Goal: Navigation & Orientation: Understand site structure

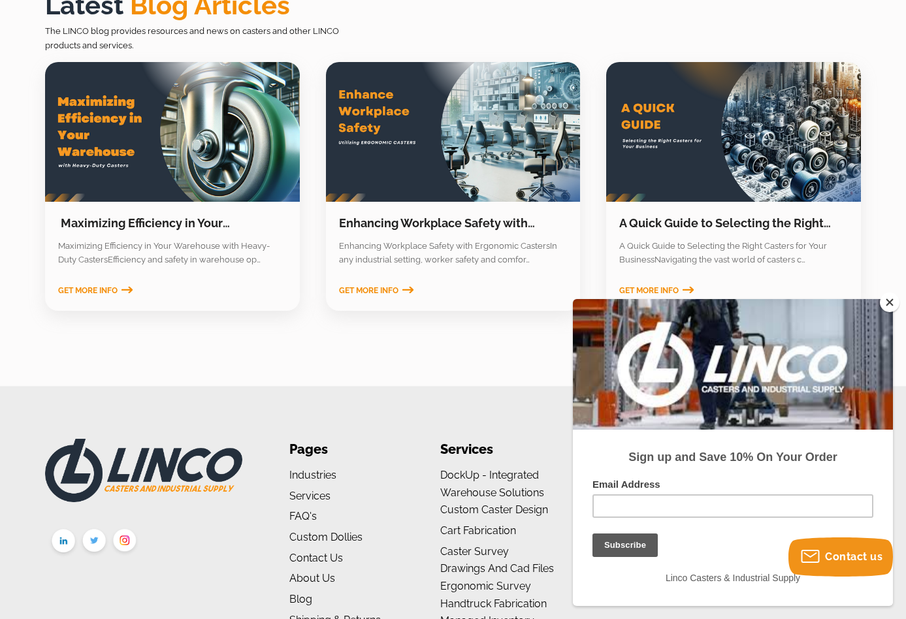
scroll to position [1825, 0]
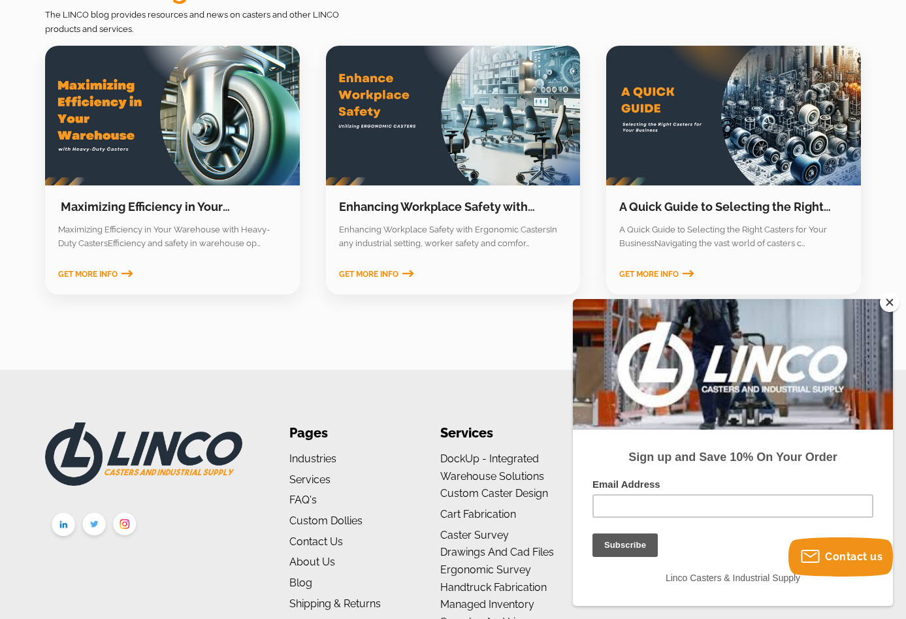
click at [69, 510] on img at bounding box center [63, 526] width 31 height 33
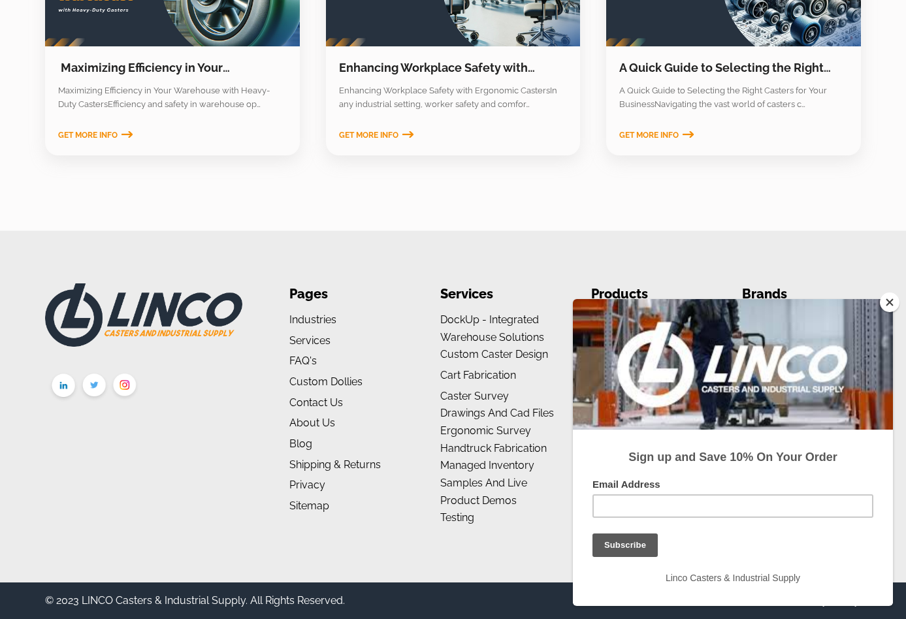
click at [546, 526] on li "Testing" at bounding box center [499, 518] width 118 height 18
click at [339, 521] on ul "Pages Industries Aerospace Business Machines Industrial Janitorial Marine Envir…" at bounding box center [348, 406] width 118 height 247
